Goal: Transaction & Acquisition: Purchase product/service

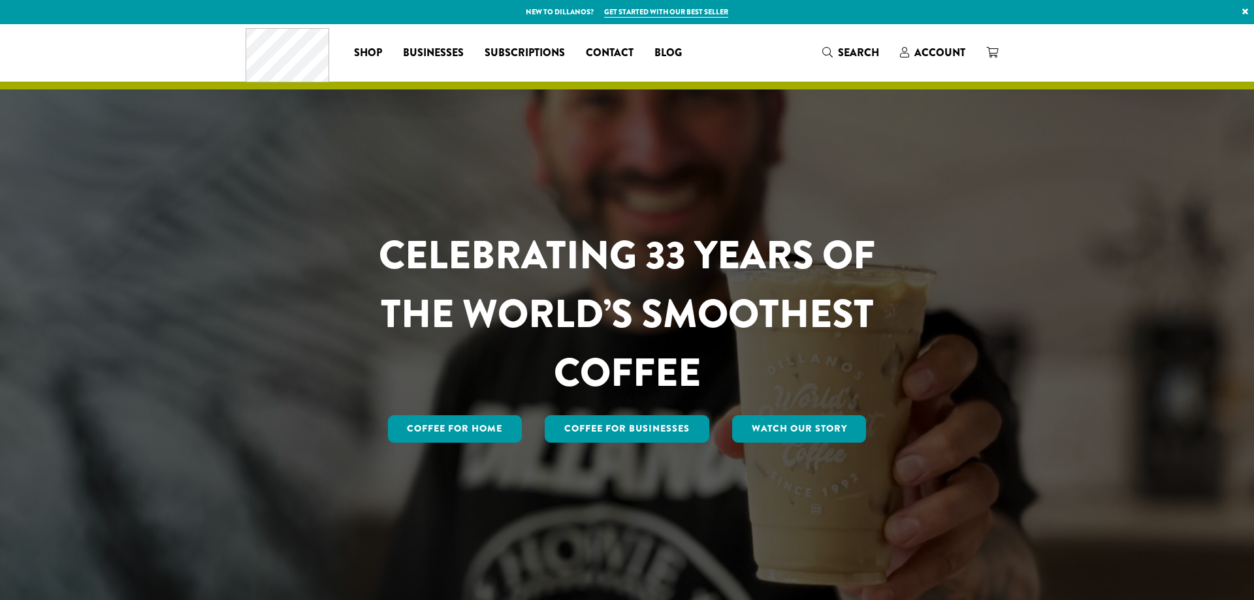
click at [940, 59] on span "Account" at bounding box center [939, 52] width 51 height 15
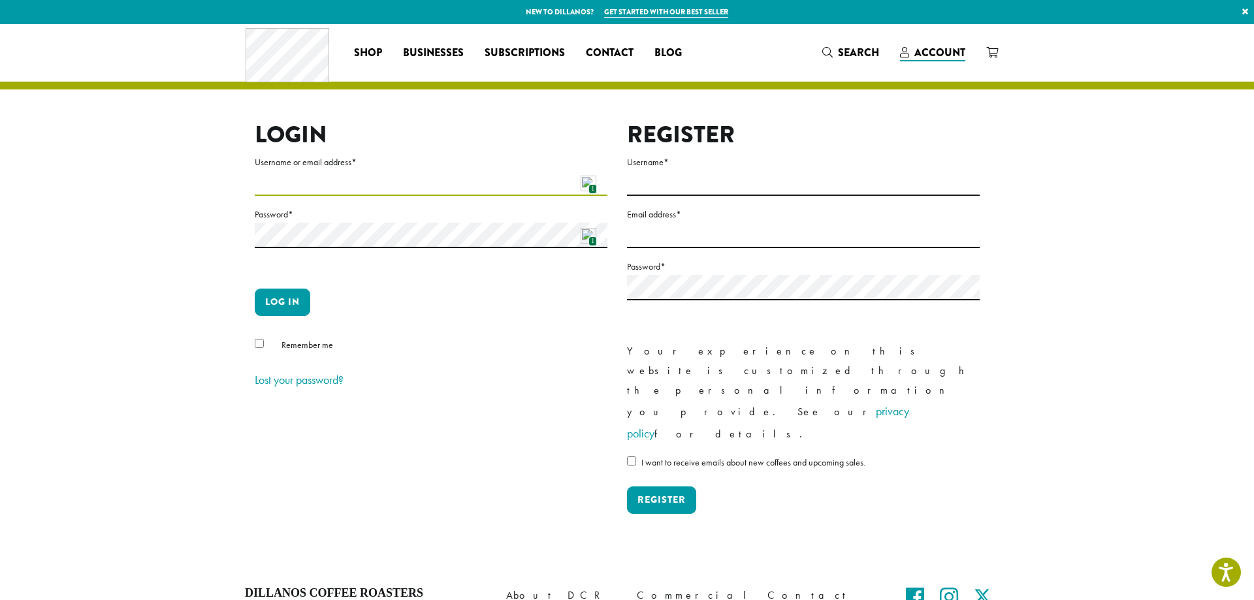
click at [576, 187] on input "Username or email address *" at bounding box center [431, 182] width 353 height 25
click at [580, 180] on input "Username or email address *" at bounding box center [431, 182] width 353 height 25
type input "**********"
click at [275, 304] on button "Log in" at bounding box center [283, 302] width 56 height 27
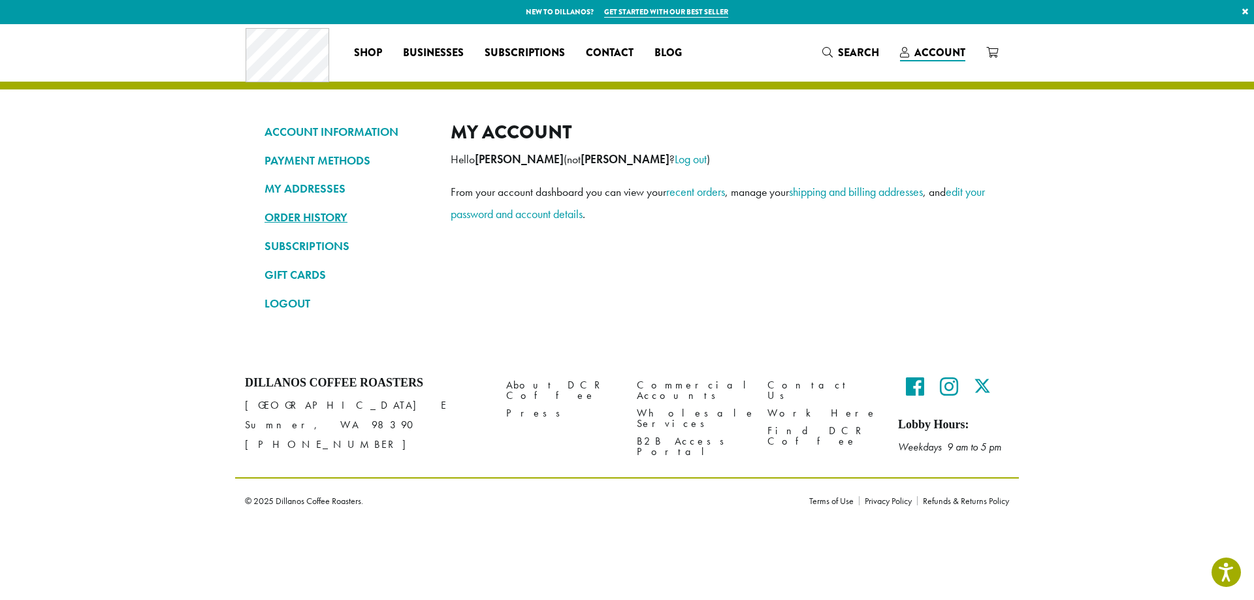
click at [305, 216] on link "ORDER HISTORY" at bounding box center [347, 217] width 167 height 22
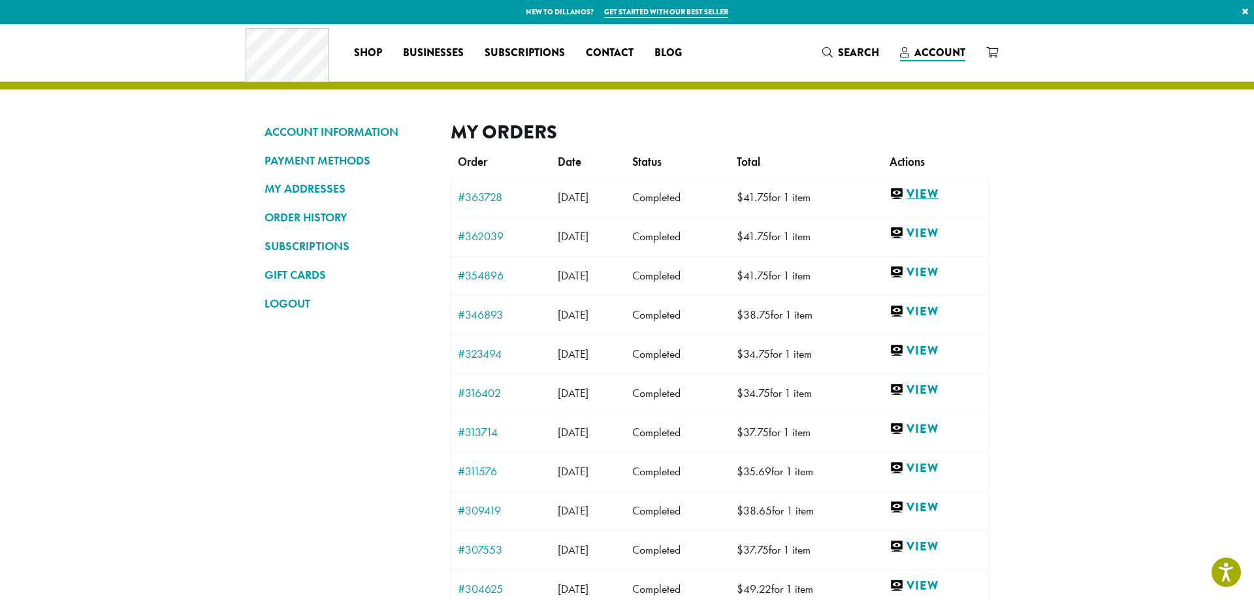
click at [942, 197] on link "View" at bounding box center [935, 194] width 93 height 16
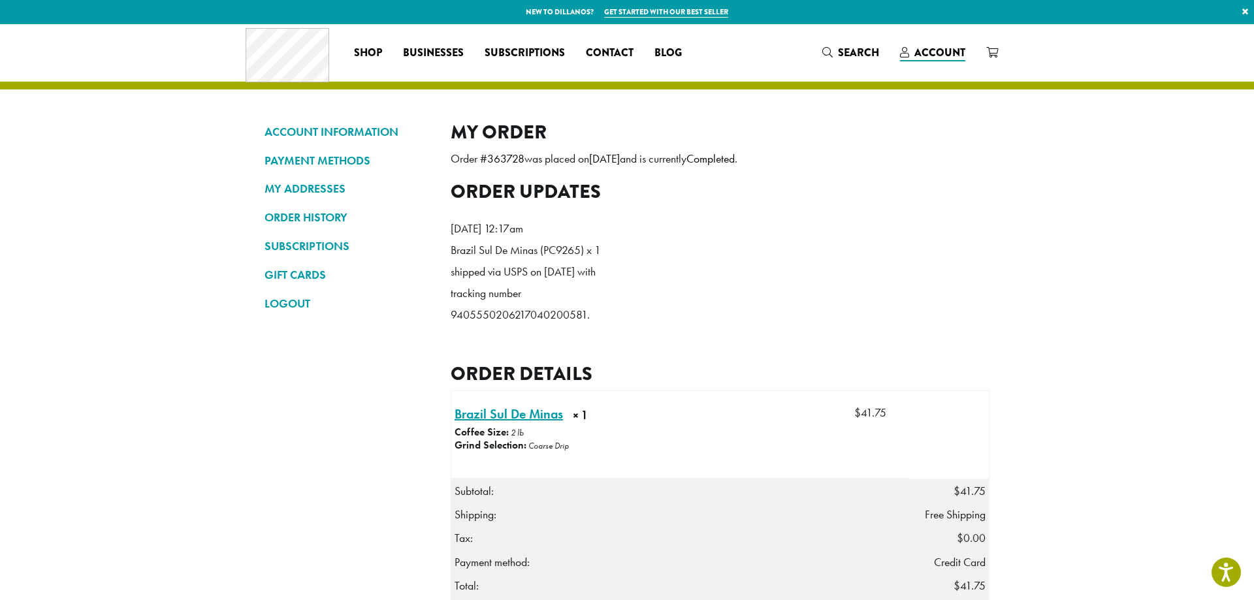
click at [505, 424] on link "Brazil Sul De Minas × 1" at bounding box center [509, 414] width 108 height 20
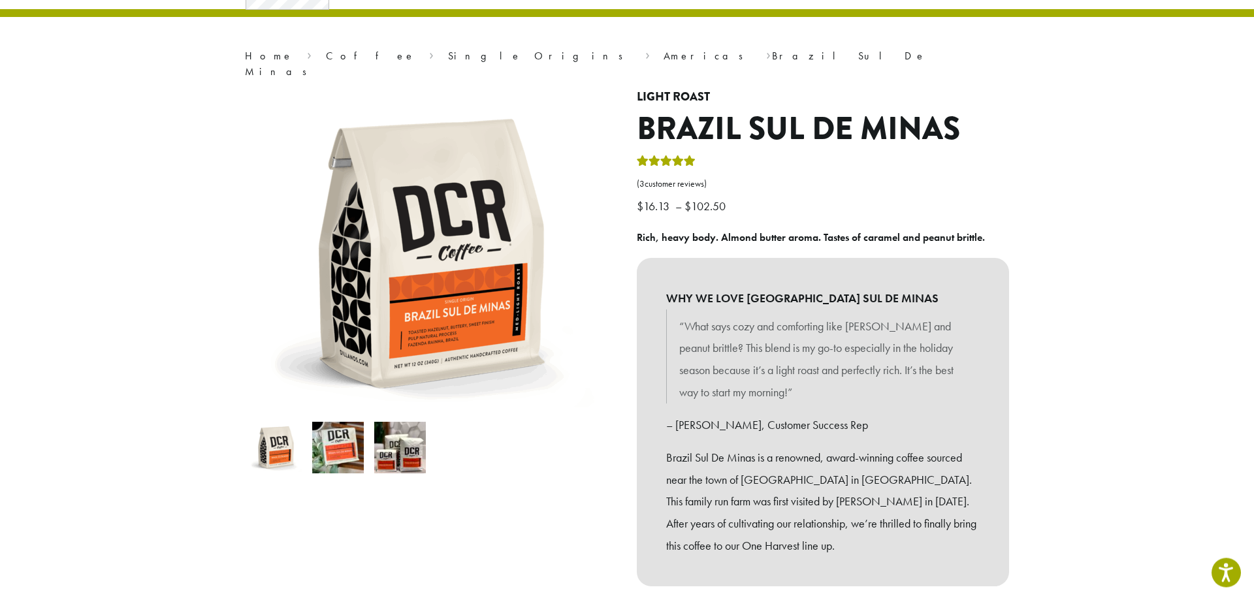
scroll to position [333, 0]
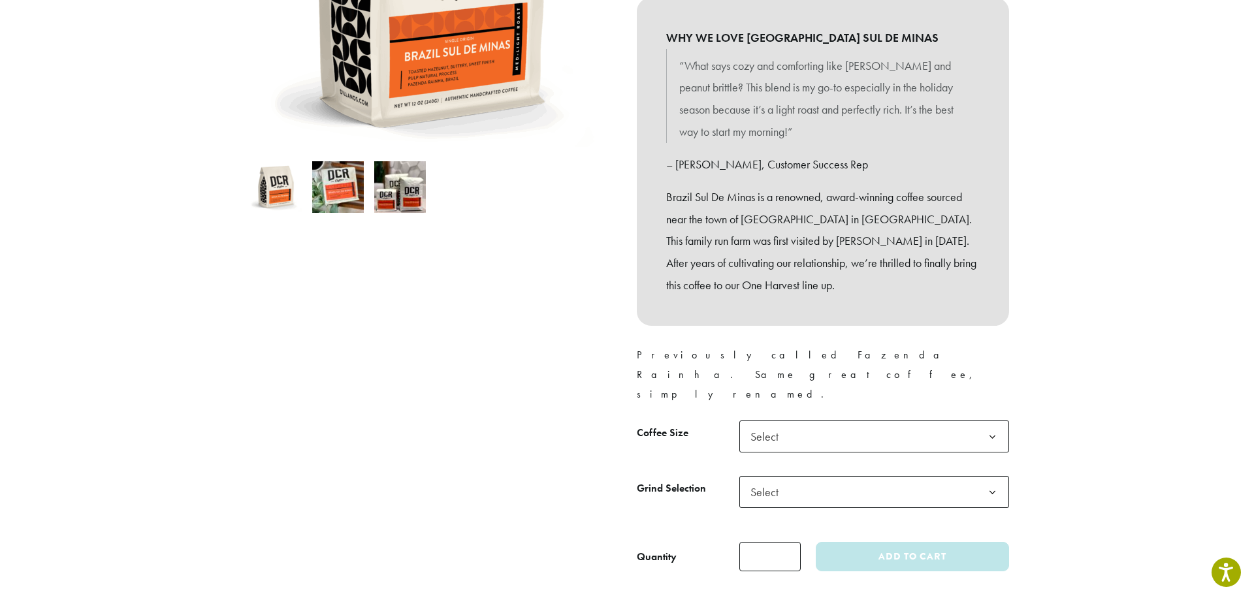
click at [827, 421] on span "Select" at bounding box center [874, 437] width 270 height 32
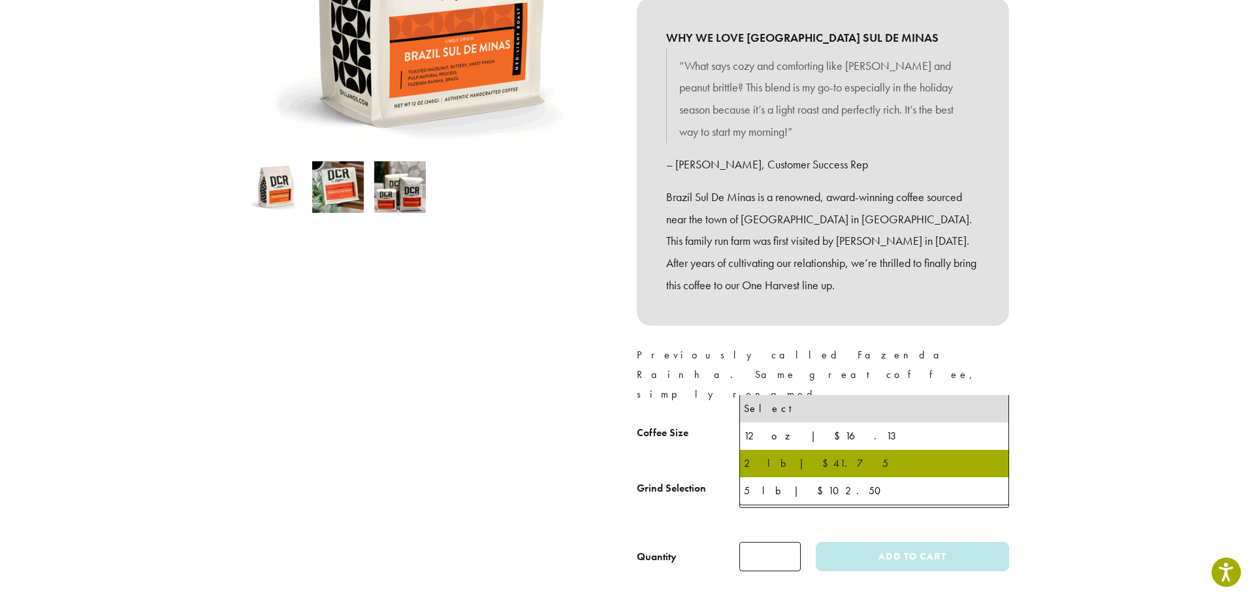
select select "**********"
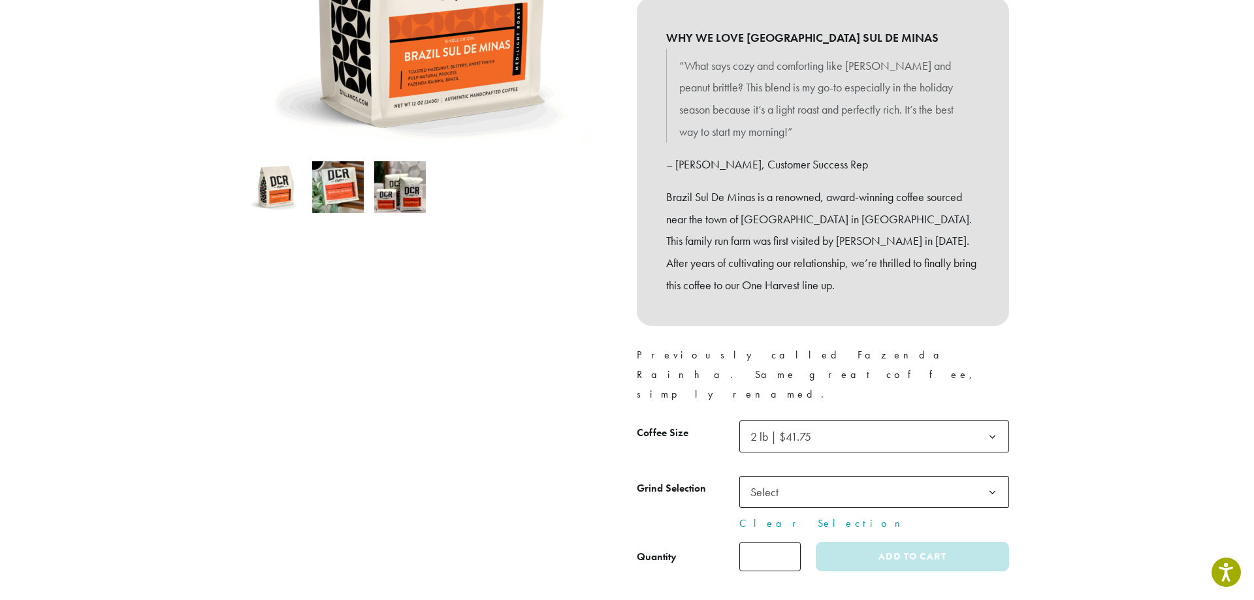
click at [810, 476] on span "Select" at bounding box center [874, 492] width 270 height 32
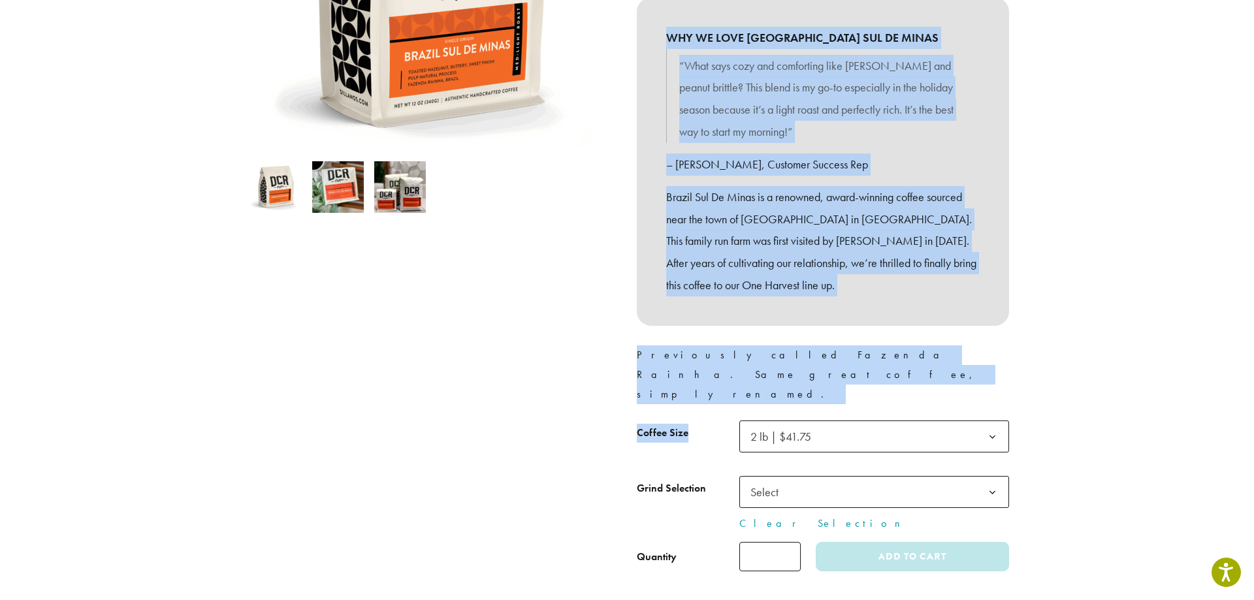
click at [554, 287] on div at bounding box center [431, 201] width 392 height 742
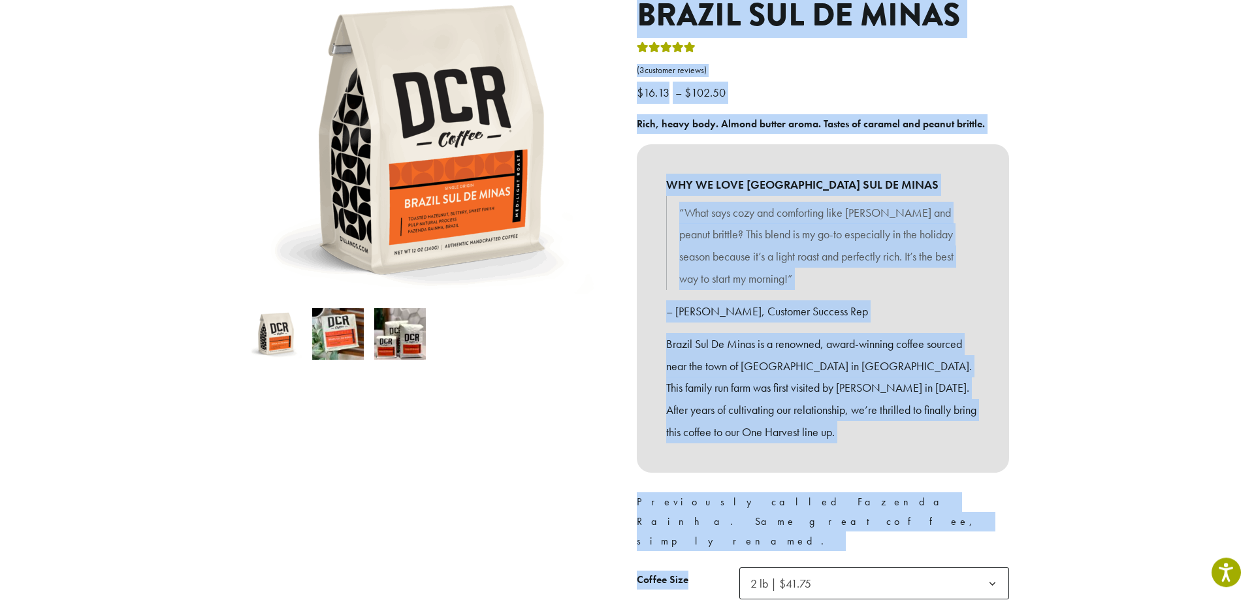
scroll to position [0, 0]
